Goal: Communication & Community: Answer question/provide support

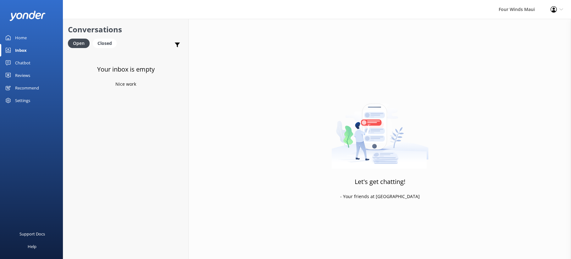
click at [20, 51] on div "Inbox" at bounding box center [21, 50] width 12 height 13
click at [17, 53] on div "Inbox" at bounding box center [21, 50] width 12 height 13
click at [25, 36] on div "Home" at bounding box center [21, 37] width 12 height 13
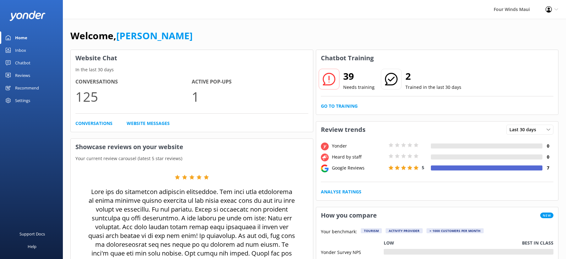
click at [16, 49] on div "Inbox" at bounding box center [20, 50] width 11 height 13
